Goal: Task Accomplishment & Management: Manage account settings

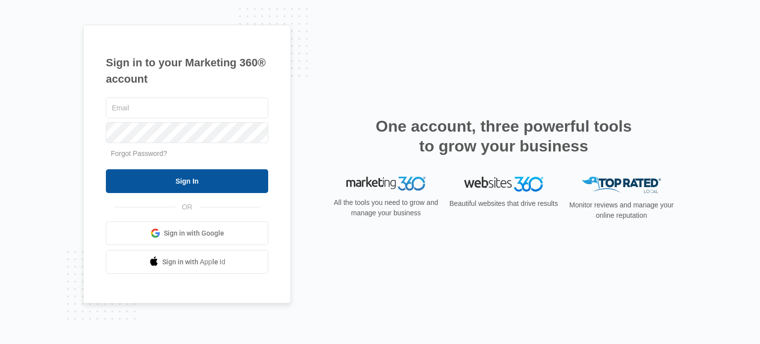
type input "[EMAIL_ADDRESS][DOMAIN_NAME]"
click at [179, 180] on input "Sign In" at bounding box center [187, 181] width 162 height 24
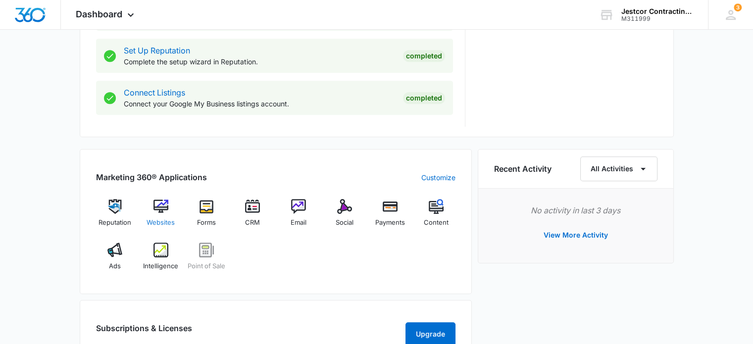
scroll to position [495, 0]
click at [159, 219] on span "Websites" at bounding box center [161, 223] width 28 height 10
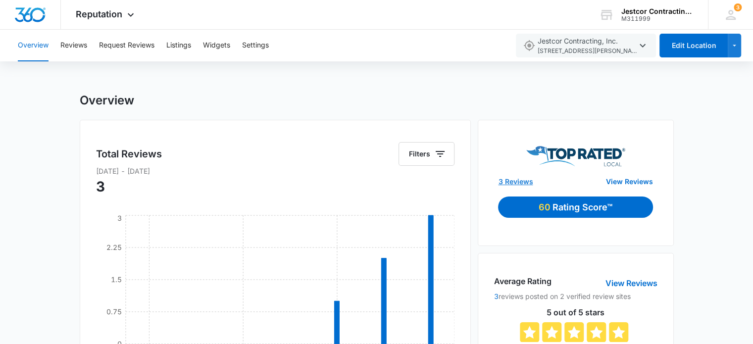
click at [503, 180] on link "3 Reviews" at bounding box center [515, 181] width 35 height 10
